Goal: Information Seeking & Learning: Find specific fact

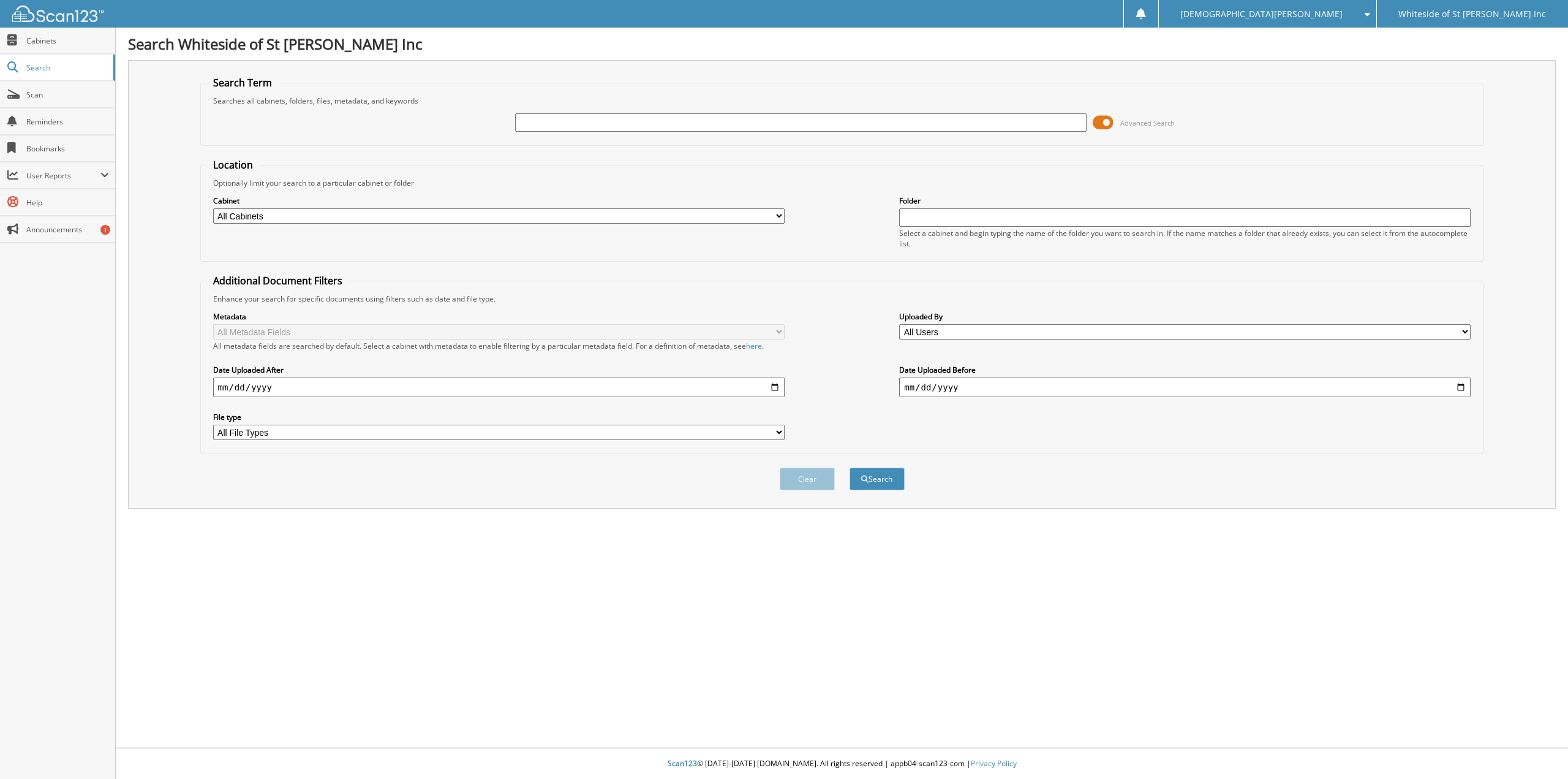
click at [530, 121] on input "text" at bounding box center [800, 122] width 571 height 18
type input "zombie"
click at [850, 467] on button "Search" at bounding box center [877, 479] width 55 height 22
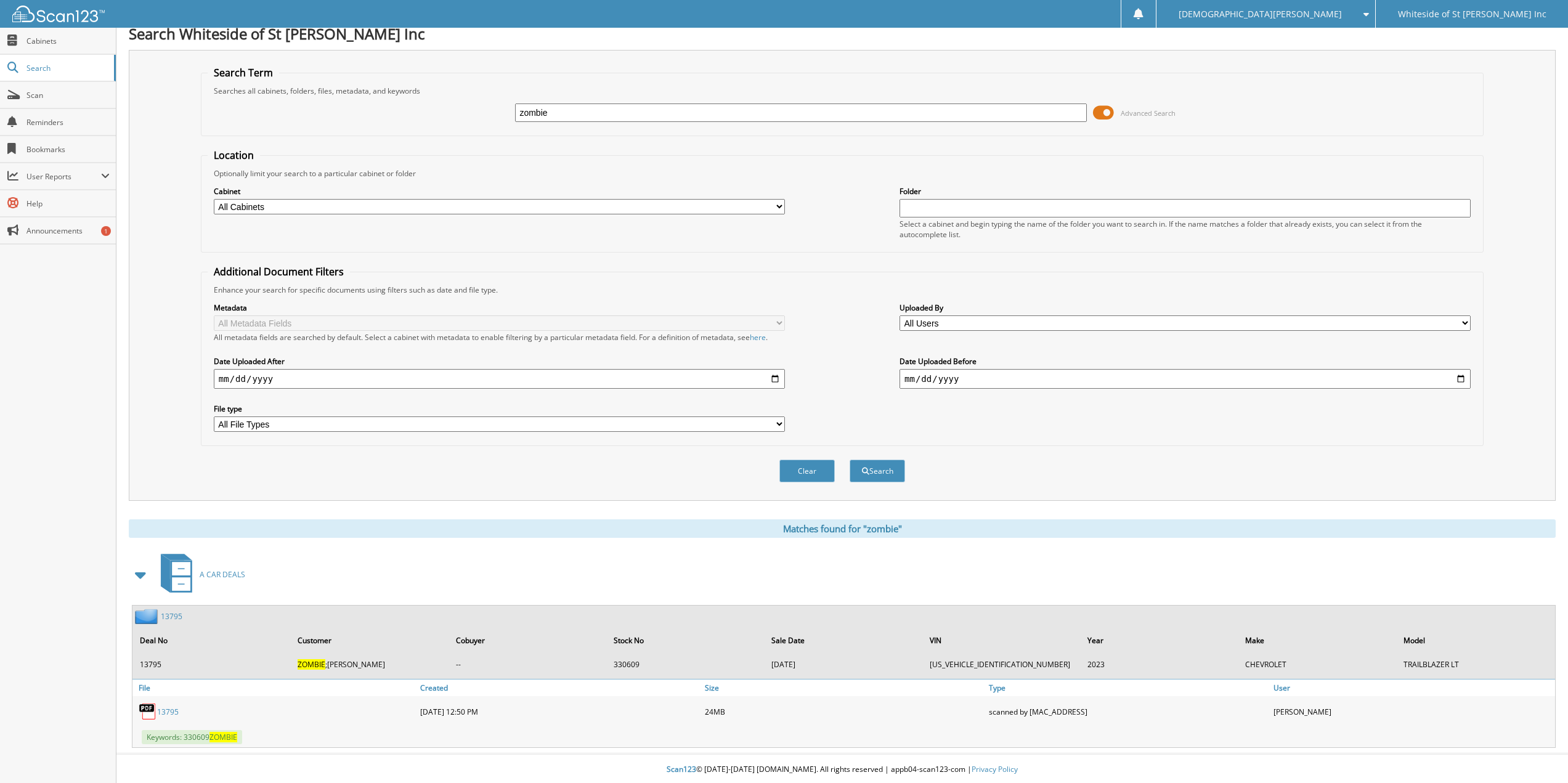
scroll to position [13, 0]
click at [170, 712] on link "13795" at bounding box center [168, 709] width 22 height 10
